Goal: Information Seeking & Learning: Learn about a topic

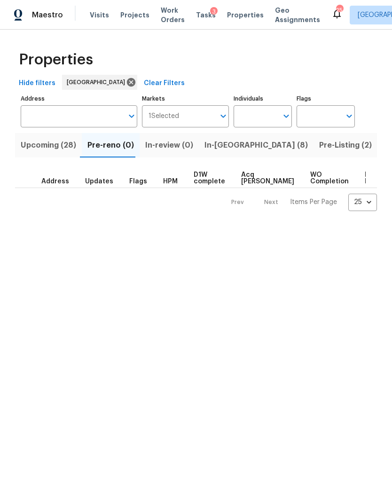
click at [162, 21] on span "Work Orders" at bounding box center [173, 15] width 24 height 19
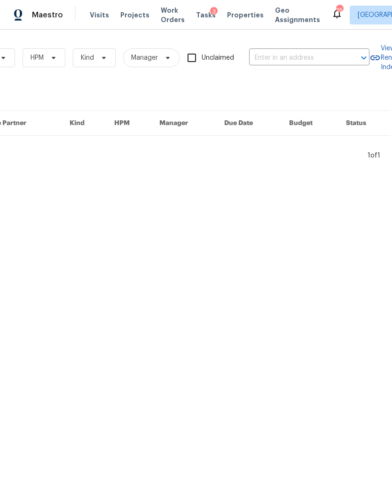
scroll to position [0, 153]
click at [279, 61] on input "text" at bounding box center [291, 58] width 94 height 15
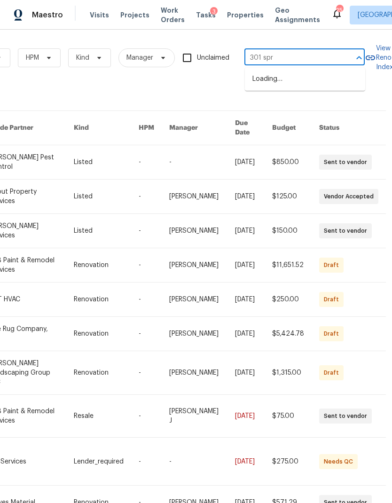
type input "301 spri"
click at [310, 76] on li "[STREET_ADDRESS]" at bounding box center [305, 78] width 120 height 15
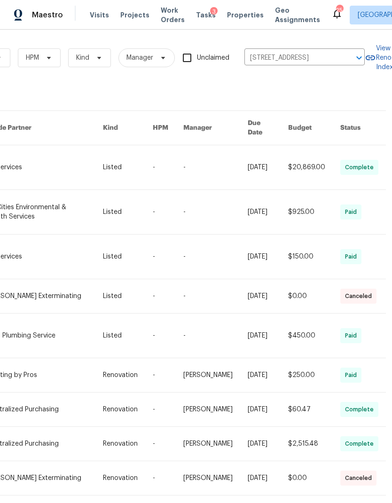
click at [69, 159] on link at bounding box center [45, 167] width 116 height 44
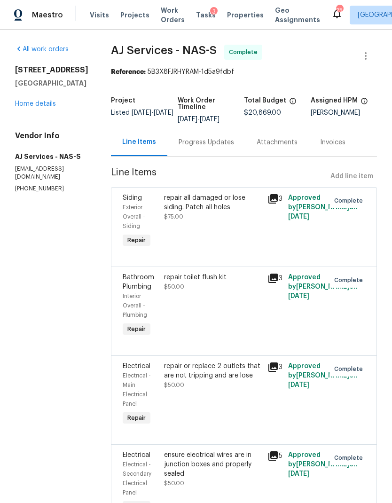
click at [39, 104] on link "Home details" at bounding box center [35, 104] width 41 height 7
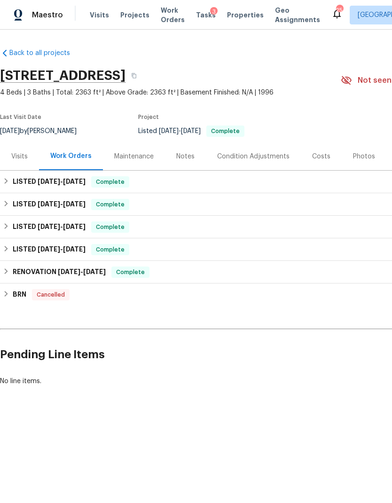
click at [354, 157] on div "Photos" at bounding box center [364, 156] width 22 height 9
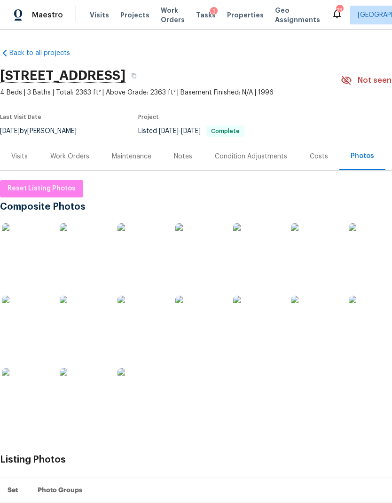
click at [138, 243] on img at bounding box center [140, 246] width 47 height 47
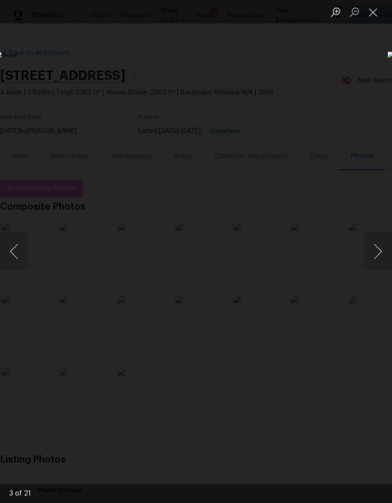
click at [378, 253] on button "Next image" at bounding box center [378, 251] width 28 height 38
click at [379, 251] on button "Next image" at bounding box center [378, 251] width 28 height 38
click at [378, 251] on button "Next image" at bounding box center [378, 251] width 28 height 38
click at [374, 256] on button "Next image" at bounding box center [378, 251] width 28 height 38
click at [378, 254] on button "Next image" at bounding box center [378, 251] width 28 height 38
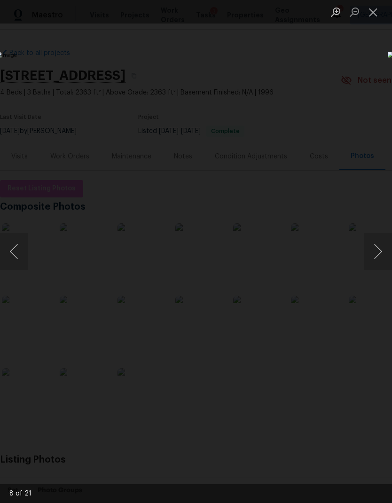
click at [373, 249] on button "Next image" at bounding box center [378, 251] width 28 height 38
click at [379, 250] on button "Next image" at bounding box center [378, 251] width 28 height 38
click at [373, 249] on button "Next image" at bounding box center [378, 251] width 28 height 38
click at [377, 248] on button "Next image" at bounding box center [378, 251] width 28 height 38
click at [376, 254] on button "Next image" at bounding box center [378, 251] width 28 height 38
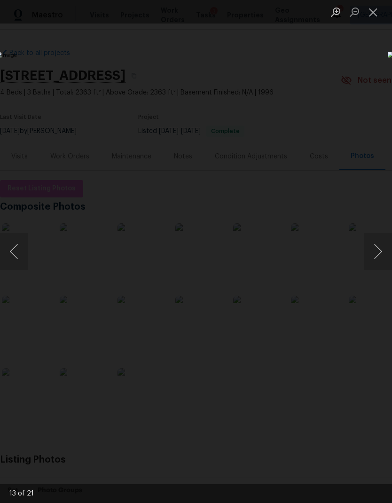
click at [377, 252] on button "Next image" at bounding box center [378, 251] width 28 height 38
click at [378, 249] on button "Next image" at bounding box center [378, 251] width 28 height 38
click at [376, 248] on button "Next image" at bounding box center [378, 251] width 28 height 38
click at [374, 244] on button "Next image" at bounding box center [378, 251] width 28 height 38
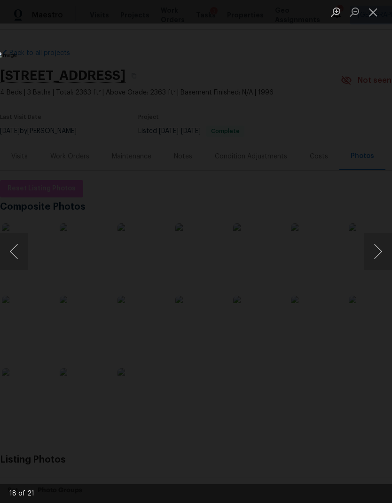
click at [379, 247] on button "Next image" at bounding box center [378, 251] width 28 height 38
click at [374, 8] on button "Close lightbox" at bounding box center [373, 12] width 19 height 16
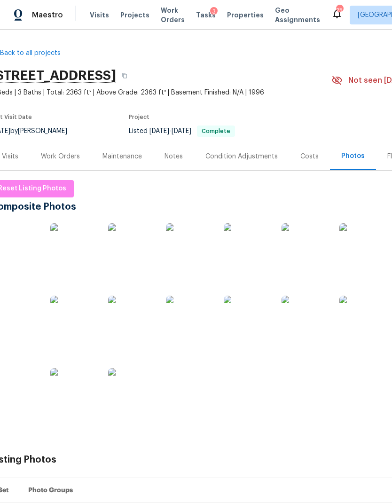
scroll to position [0, 9]
click at [127, 75] on icon "button" at bounding box center [124, 75] width 5 height 5
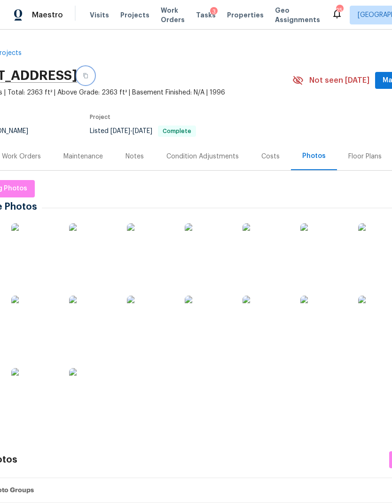
scroll to position [0, 48]
click at [88, 78] on icon "button" at bounding box center [85, 75] width 5 height 5
